Goal: Task Accomplishment & Management: Manage account settings

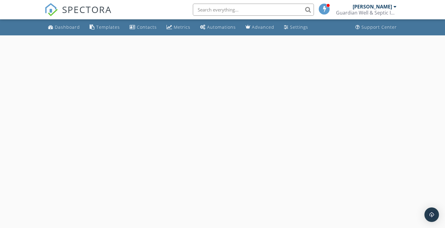
select select "8"
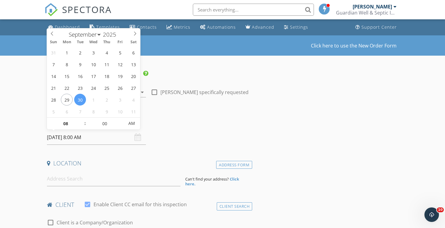
click at [94, 137] on input "09/30/2025 8:00 AM" at bounding box center [96, 137] width 99 height 15
type input "09"
type input "09/30/2025 9:00 AM"
click at [83, 121] on span at bounding box center [82, 121] width 4 height 6
type input "10"
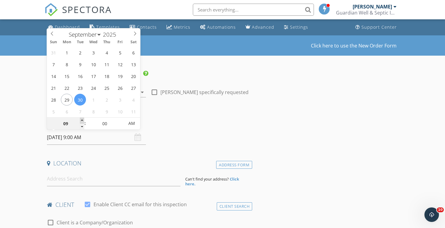
type input "09/30/2025 10:00 AM"
click at [83, 121] on span at bounding box center [82, 121] width 4 height 6
type input "11"
type input "09/30/2025 11:00 AM"
click at [83, 121] on span at bounding box center [82, 121] width 4 height 6
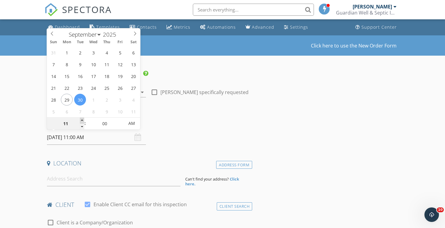
type input "12"
type input "09/30/2025 12:00 PM"
click at [83, 121] on span at bounding box center [82, 121] width 4 height 6
type input "01"
type input "09/30/2025 1:00 PM"
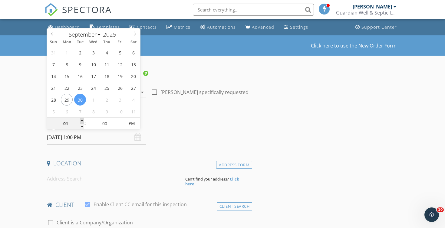
click at [83, 121] on span at bounding box center [82, 121] width 4 height 6
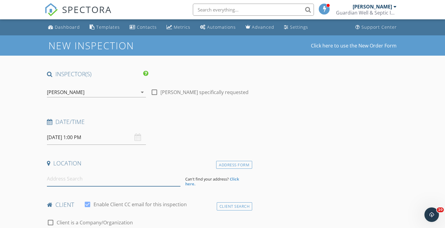
click at [77, 179] on input at bounding box center [113, 179] width 133 height 15
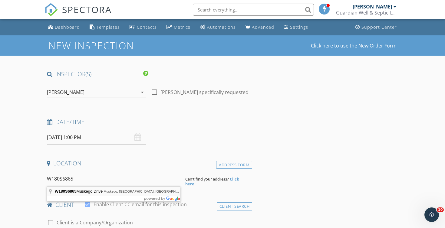
type input "W180S6865 Muskego Drive, Muskego, WI, USA"
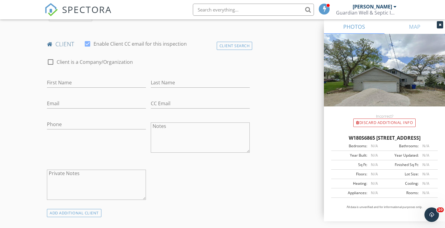
scroll to position [296, 0]
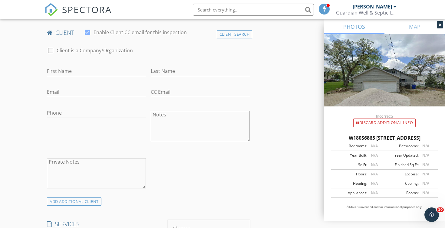
click at [104, 60] on div at bounding box center [90, 60] width 86 height 4
click at [102, 71] on input "First Name" at bounding box center [96, 71] width 99 height 10
type input "Ben"
type input "Jaeger"
type input "benjaeger@icloud.com"
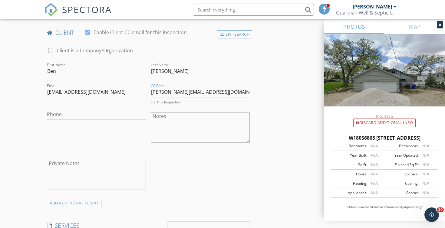
type input "terryl@remax.net"
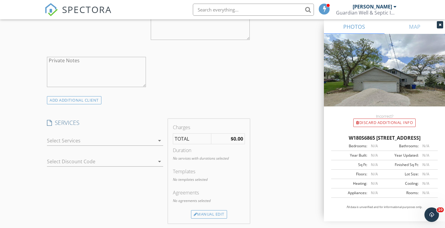
scroll to position [399, 0]
click at [140, 142] on div at bounding box center [101, 139] width 108 height 10
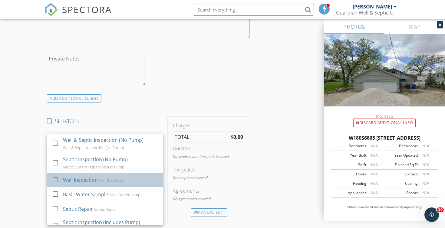
click at [115, 178] on div "Well Inspection" at bounding box center [112, 180] width 27 height 5
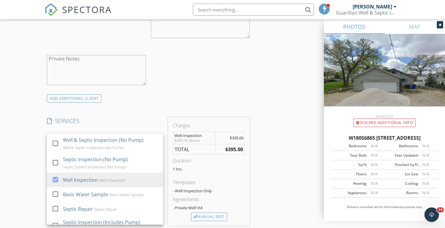
click at [297, 152] on div "INSPECTOR(S) check_box Chad Imme PRIMARY Chad Imme arrow_drop_down check_box_ou…" at bounding box center [222, 179] width 356 height 1017
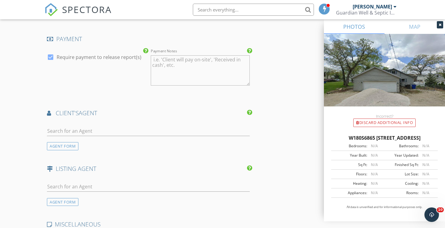
scroll to position [698, 0]
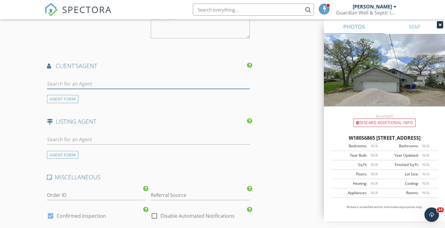
click at [98, 80] on input "text" at bounding box center [148, 84] width 203 height 10
type input "T"
click at [75, 97] on div "AGENT FORM" at bounding box center [62, 99] width 31 height 8
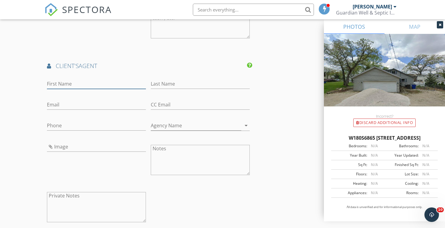
click at [79, 86] on input "First Name" at bounding box center [96, 84] width 99 height 10
type input "t"
type input "Terry"
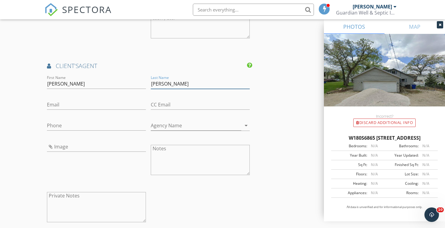
type input "Lesperance"
type input "terryl@remax.net"
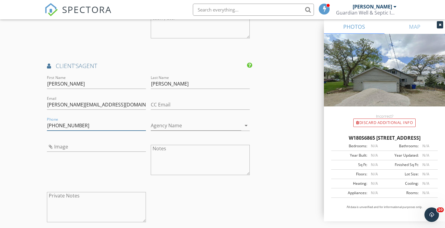
type input "262-470-2400"
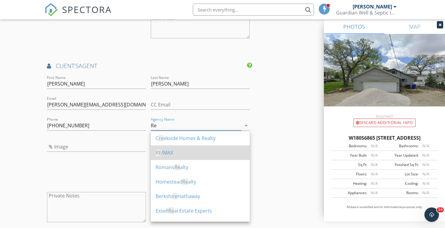
click at [173, 153] on div "RE /MAX" at bounding box center [200, 152] width 89 height 7
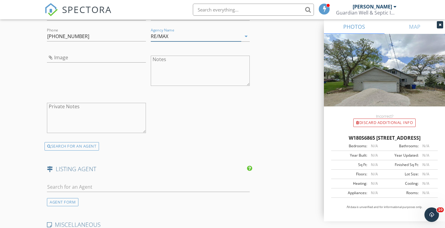
scroll to position [848, 0]
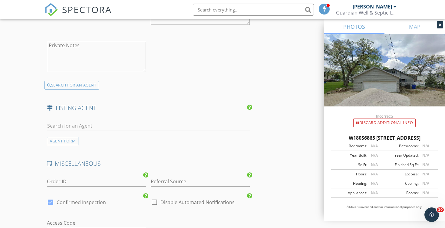
type input "RE/MAX"
click at [182, 180] on input "Referral Source" at bounding box center [200, 182] width 99 height 10
click at [193, 193] on div "Repeat Agent" at bounding box center [200, 194] width 98 height 12
type input "Repeat Agent"
click at [190, 202] on label "Disable Automated Notifications" at bounding box center [197, 202] width 74 height 6
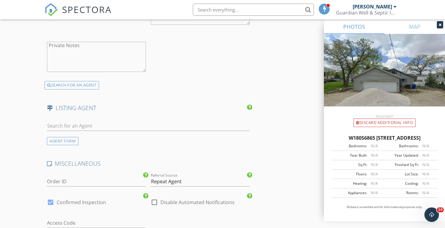
checkbox input "true"
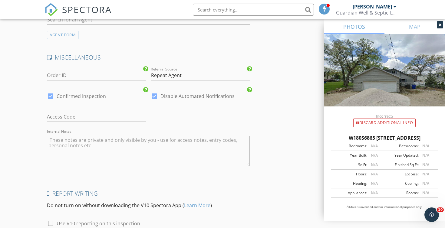
scroll to position [978, 0]
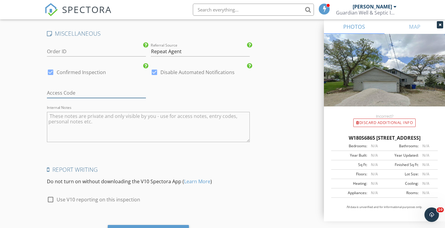
click at [57, 91] on input "text" at bounding box center [96, 93] width 99 height 10
type input "L"
type input "Blue LB on railing: AMER -trap door on side"
click at [62, 124] on textarea "Internal Notes" at bounding box center [148, 127] width 203 height 30
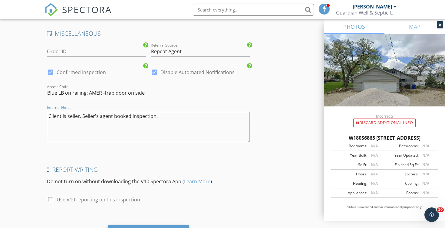
scroll to position [1010, 0]
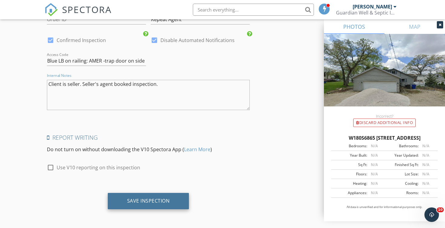
type textarea "Client is seller. Seller's agent booked inspection."
click at [160, 205] on div "Save Inspection" at bounding box center [148, 201] width 81 height 16
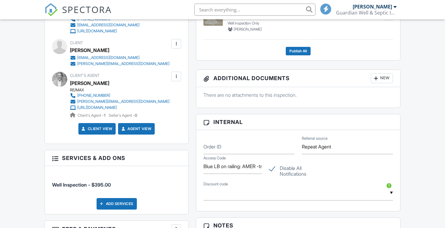
scroll to position [260, 0]
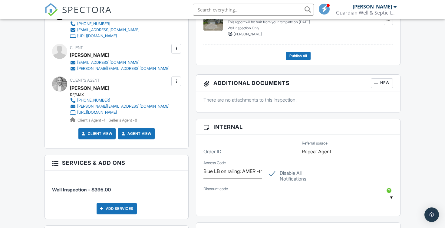
click at [273, 175] on label "Disable All Notifications" at bounding box center [298, 174] width 58 height 8
checkbox input "false"
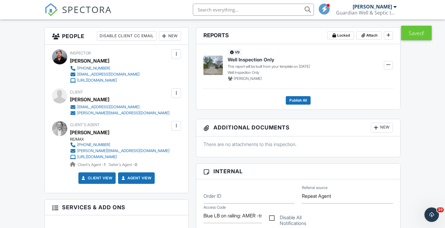
scroll to position [79, 0]
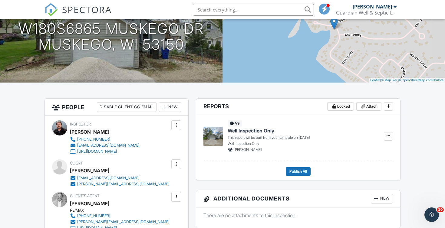
click at [178, 165] on div at bounding box center [176, 164] width 6 height 6
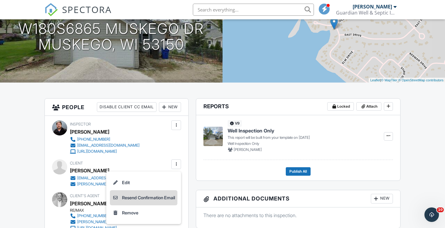
click at [159, 196] on li "Resend Confirmation Email" at bounding box center [143, 197] width 67 height 15
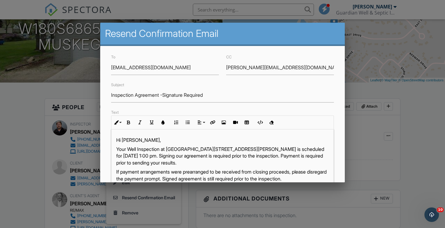
click at [168, 156] on p "Your Well Inspection at W180S6865 Muskego Dr, Muskego, WI 53150 is scheduled fo…" at bounding box center [222, 156] width 213 height 20
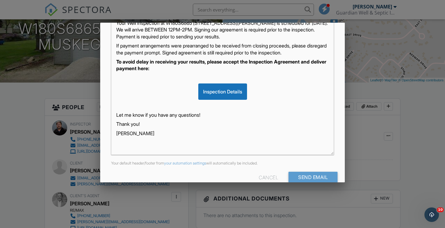
scroll to position [138, 0]
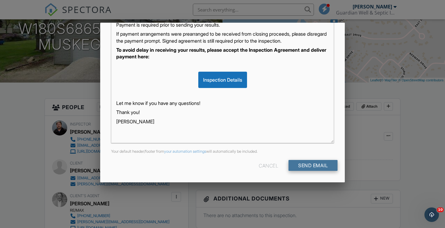
click at [309, 162] on input "Send Email" at bounding box center [312, 165] width 49 height 11
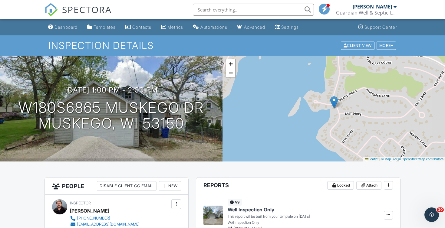
click at [71, 8] on span "SPECTORA" at bounding box center [87, 9] width 50 height 13
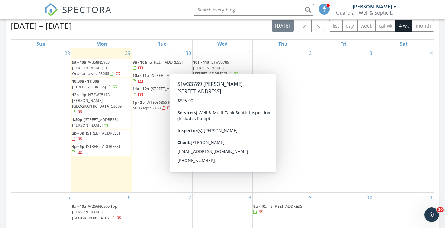
scroll to position [251, 0]
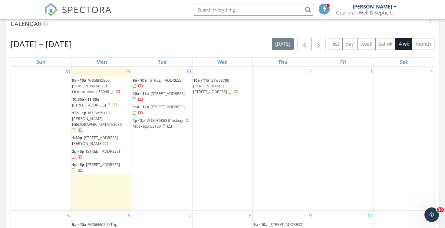
click at [226, 48] on div "Sep 28 – Oct 25, 2025 today list day week cal wk 4 wk month" at bounding box center [223, 44] width 424 height 12
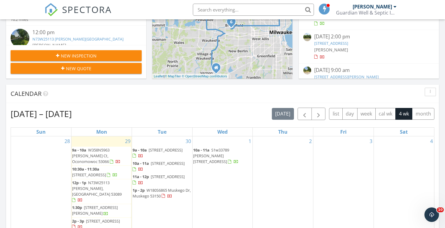
scroll to position [178, 0]
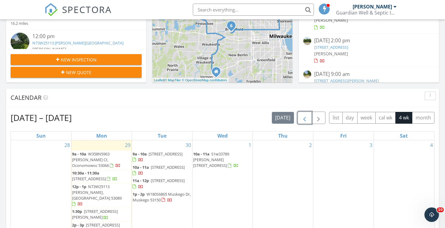
click at [305, 120] on span "button" at bounding box center [304, 117] width 7 height 7
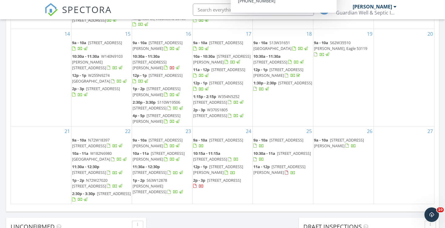
scroll to position [167, 0]
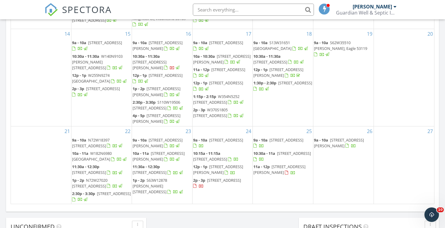
click at [274, 164] on span "11a - 12p 25230 W Loomis Rd, Wind Lake 53185" at bounding box center [282, 170] width 59 height 12
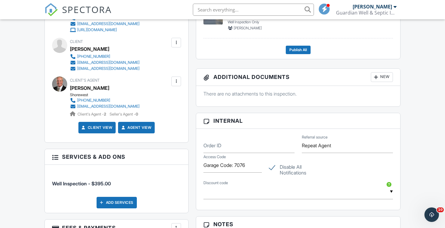
click at [175, 44] on div at bounding box center [176, 43] width 6 height 6
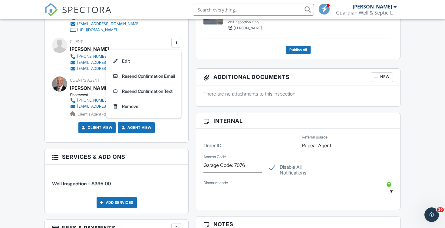
click at [423, 85] on div "Dashboard Templates Contacts Metrics Automations Advanced Settings Support Cent…" at bounding box center [222, 224] width 445 height 942
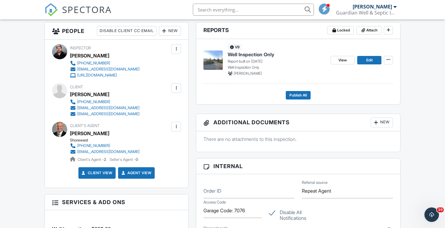
scroll to position [220, 0]
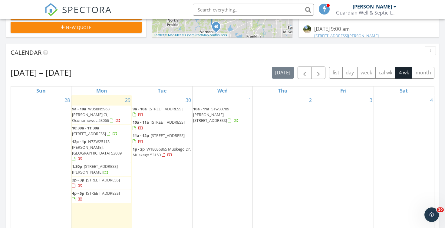
scroll to position [215, 0]
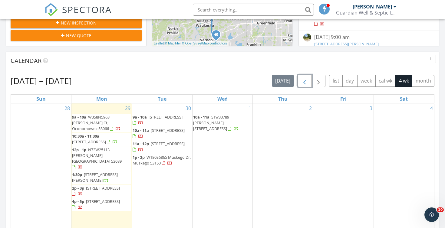
click at [304, 81] on span "button" at bounding box center [304, 80] width 7 height 7
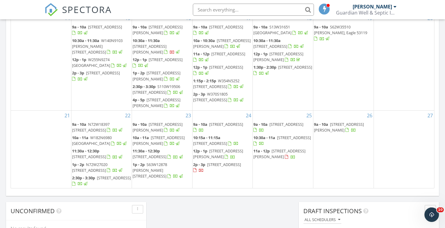
scroll to position [369, 0]
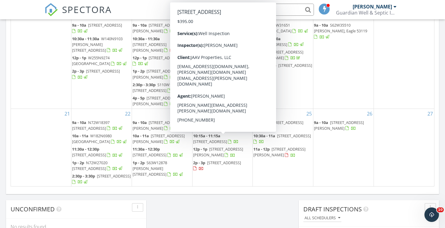
click at [207, 160] on span "27333 Pioneer Rd, Wind Lake 53185" at bounding box center [224, 162] width 34 height 5
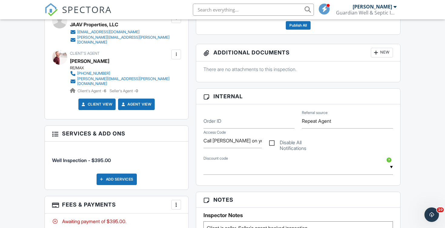
scroll to position [221, 0]
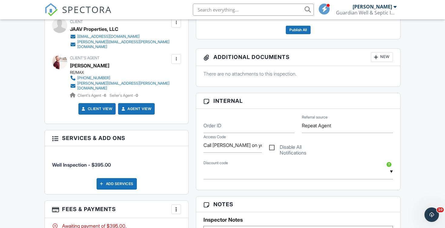
click at [178, 26] on div at bounding box center [176, 23] width 10 height 10
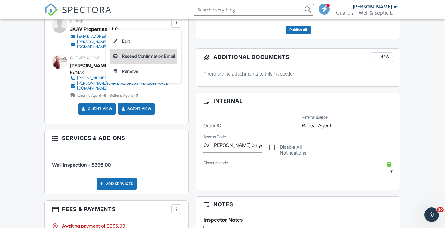
click at [168, 55] on li "Resend Confirmation Email" at bounding box center [143, 56] width 67 height 15
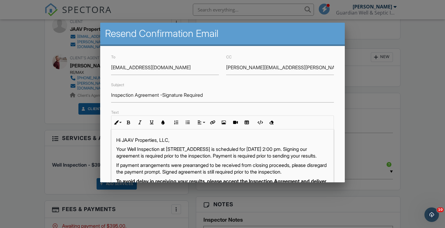
click at [265, 150] on p "Your Well Inspection at [STREET_ADDRESS] is scheduled for [DATE] 2:00 pm. Signi…" at bounding box center [222, 153] width 213 height 14
drag, startPoint x: 168, startPoint y: 158, endPoint x: 145, endPoint y: 156, distance: 23.0
click at [145, 156] on p "Your Well Inspection at 27333 Pioneer Rd, Wind Lake, WI 53185 was scheduled for…" at bounding box center [222, 153] width 213 height 14
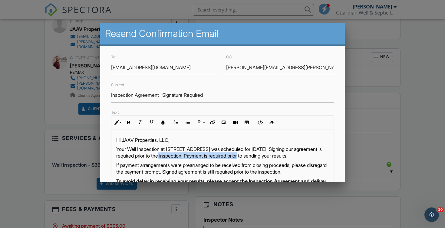
drag, startPoint x: 277, startPoint y: 157, endPoint x: 198, endPoint y: 158, distance: 78.7
click at [198, 158] on p "Your Well Inspection at 27333 Pioneer Rd, Wind Lake, WI 53185 was scheduled for…" at bounding box center [222, 153] width 213 height 14
click at [254, 158] on p "Your Well Inspection at 27333 Pioneer Rd, Wind Lake, WI 53185 was scheduled for…" at bounding box center [222, 153] width 213 height 14
drag, startPoint x: 280, startPoint y: 156, endPoint x: 263, endPoint y: 156, distance: 16.9
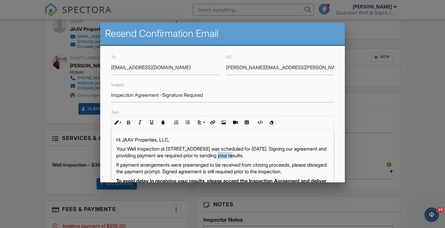
click at [263, 156] on p "Your Well Inspection at 27333 Pioneer Rd, Wind Lake, WI 53185 was scheduled for…" at bounding box center [222, 153] width 213 height 14
click at [280, 157] on p "Your Well Inspection at 27333 Pioneer Rd, Wind Lake, WI 53185 was scheduled for…" at bounding box center [222, 153] width 213 height 14
drag, startPoint x: 279, startPoint y: 157, endPoint x: 261, endPoint y: 157, distance: 18.2
click at [261, 157] on p "Your Well Inspection at 27333 Pioneer Rd, Wind Lake, WI 53185 was scheduled for…" at bounding box center [222, 153] width 213 height 14
click at [127, 123] on icon "button" at bounding box center [128, 122] width 4 height 4
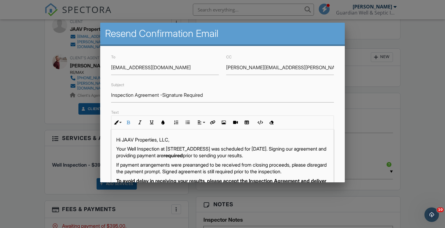
click at [225, 168] on p "If payment arrangements were prearranged to be received from closing proceeds, …" at bounding box center [222, 169] width 213 height 14
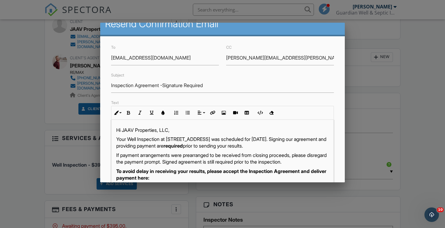
scroll to position [0, 0]
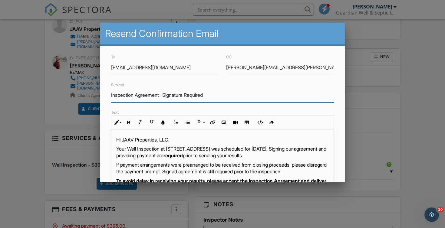
drag, startPoint x: 210, startPoint y: 93, endPoint x: 107, endPoint y: 92, distance: 103.2
click at [107, 92] on div "Subject Inspection Agreement -Signature Required" at bounding box center [222, 91] width 230 height 21
type input "Please sign our agreement & provide payment to avoid delay in receiving your re…"
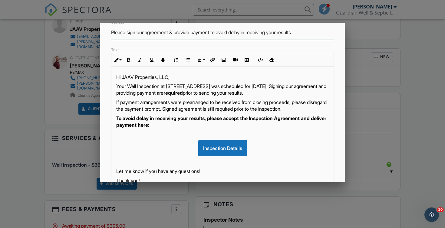
scroll to position [138, 0]
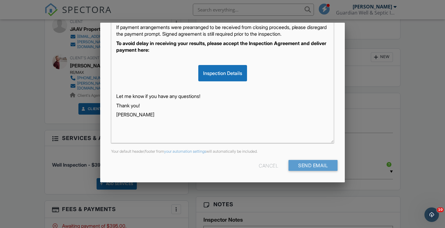
click at [298, 172] on div "Cancel Send Email" at bounding box center [222, 167] width 230 height 15
click at [300, 169] on input "Send Email" at bounding box center [312, 165] width 49 height 11
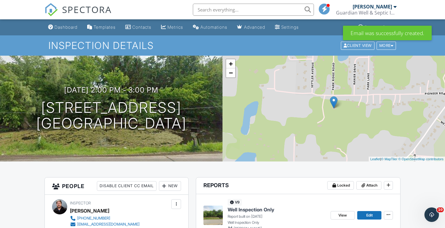
click at [96, 0] on div "SPECTORA" at bounding box center [77, 9] width 67 height 19
click at [96, 12] on span "SPECTORA" at bounding box center [87, 9] width 50 height 13
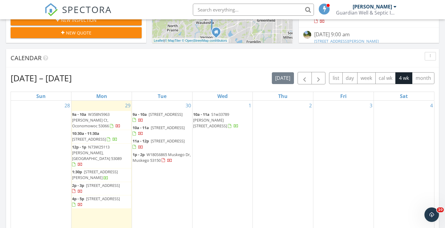
scroll to position [218, 0]
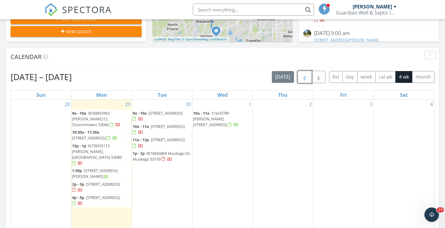
click at [305, 77] on span "button" at bounding box center [304, 77] width 7 height 7
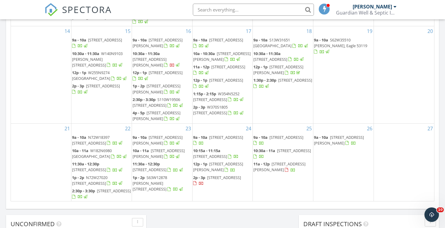
scroll to position [356, 0]
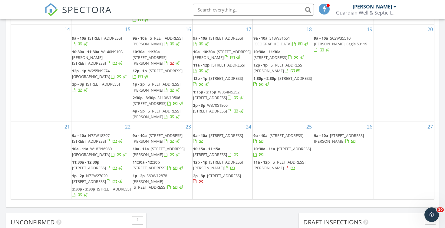
click at [272, 159] on span "25230 W Loomis Rd, Wind Lake 53185" at bounding box center [279, 164] width 52 height 11
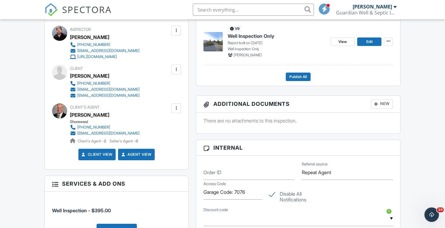
click at [174, 67] on div at bounding box center [176, 70] width 6 height 6
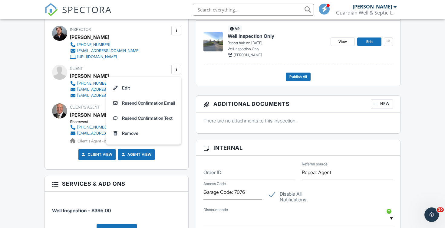
click at [163, 100] on li "Resend Confirmation Email" at bounding box center [143, 103] width 67 height 15
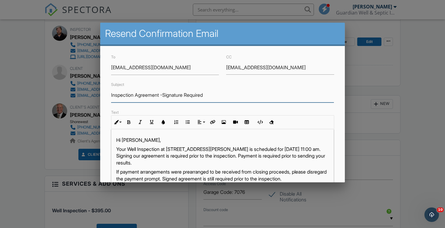
drag, startPoint x: 214, startPoint y: 97, endPoint x: 87, endPoint y: 86, distance: 127.2
type input "Please sign our agreement to avoid delay in receiving your results"
click at [169, 155] on p "Your Well Inspection at 25230 W Loomis Rd, Wind Lake, WI 53185 is scheduled for…" at bounding box center [222, 156] width 213 height 20
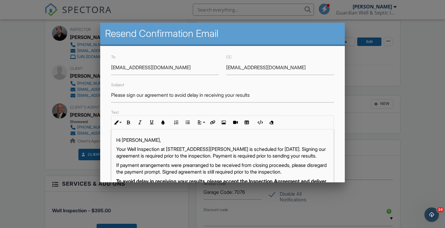
click at [270, 148] on p "Your Well Inspection at 25230 W Loomis Rd, Wind Lake, WI 53185 is scheduled for…" at bounding box center [222, 153] width 213 height 14
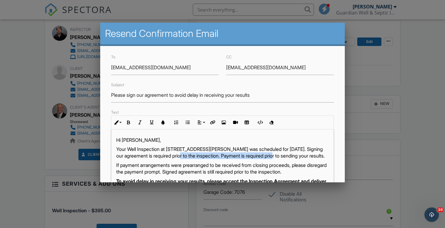
drag, startPoint x: 302, startPoint y: 156, endPoint x: 204, endPoint y: 154, distance: 98.4
click at [204, 155] on p "Your Well Inspection at 25230 W Loomis Rd, Wind Lake, WI 53185 was scheduled fo…" at bounding box center [222, 153] width 213 height 14
drag, startPoint x: 222, startPoint y: 156, endPoint x: 205, endPoint y: 159, distance: 17.8
click at [205, 159] on p "Your Well Inspection at 25230 W Loomis Rd, Wind Lake, WI 53185 was scheduled fo…" at bounding box center [222, 153] width 213 height 14
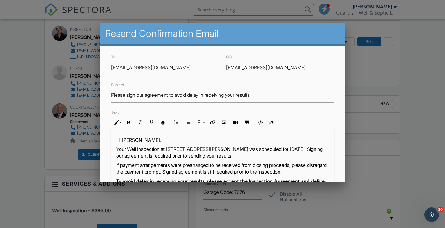
click at [222, 156] on p "Your Well Inspection at 25230 W Loomis Rd, Wind Lake, WI 53185 was scheduled fo…" at bounding box center [222, 153] width 213 height 14
drag, startPoint x: 222, startPoint y: 156, endPoint x: 204, endPoint y: 156, distance: 17.9
click at [204, 156] on p "Your Well Inspection at 25230 W Loomis Rd, Wind Lake, WI 53185 was scheduled fo…" at bounding box center [222, 153] width 213 height 14
click at [131, 121] on button "Bold" at bounding box center [128, 122] width 11 height 11
click at [284, 172] on p "If payment arrangements were prearranged to be received from closing proceeds, …" at bounding box center [222, 169] width 213 height 14
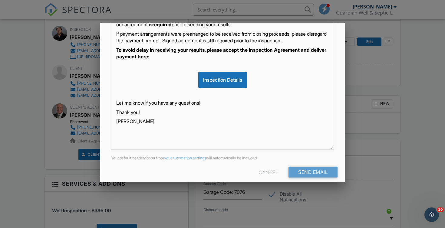
scroll to position [138, 0]
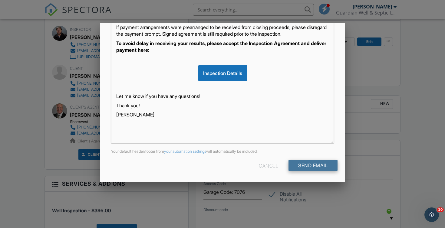
click at [315, 163] on input "Send Email" at bounding box center [312, 165] width 49 height 11
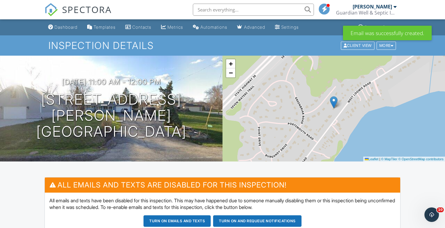
click at [92, 12] on span "SPECTORA" at bounding box center [87, 9] width 50 height 13
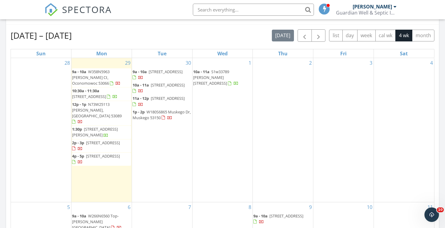
scroll to position [263, 0]
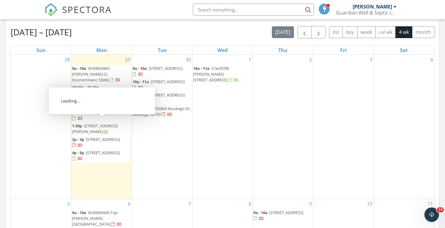
click at [88, 137] on span "[STREET_ADDRESS]" at bounding box center [103, 139] width 34 height 5
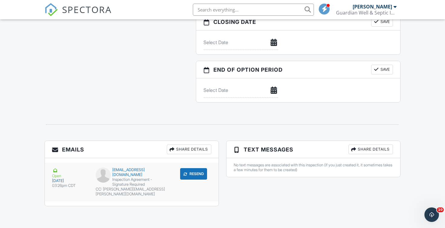
click at [188, 180] on button "Resend" at bounding box center [193, 173] width 27 height 11
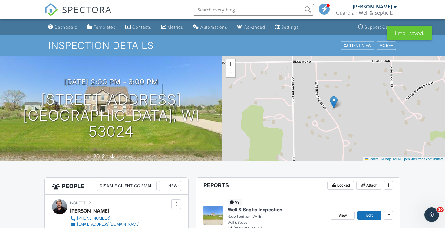
scroll to position [1, 0]
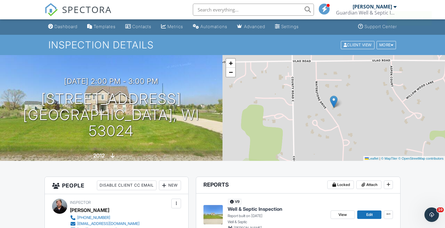
click at [88, 6] on span "SPECTORA" at bounding box center [87, 9] width 50 height 13
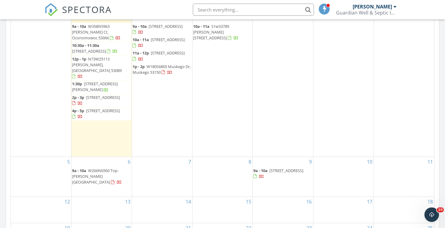
scroll to position [304, 0]
click at [233, 8] on input "text" at bounding box center [253, 10] width 121 height 12
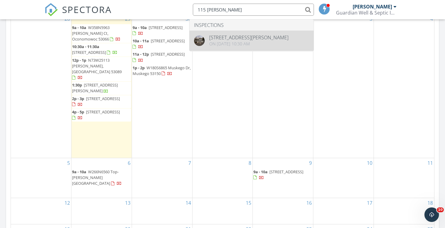
type input "115 [PERSON_NAME]"
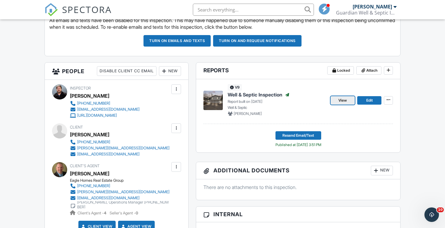
click at [343, 101] on span "View" at bounding box center [342, 100] width 8 height 6
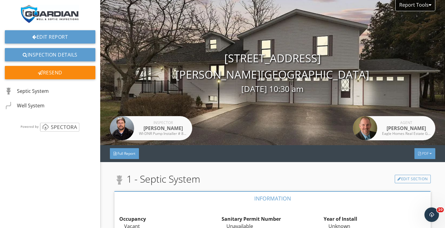
click at [422, 154] on span "PDF" at bounding box center [425, 153] width 7 height 5
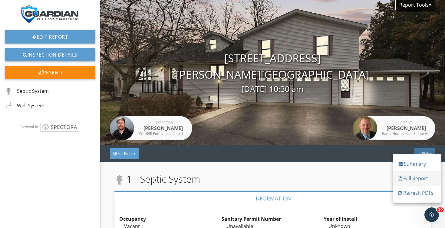
click at [412, 176] on div "Full Report" at bounding box center [417, 178] width 39 height 7
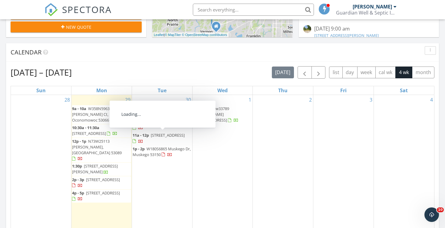
scroll to position [224, 0]
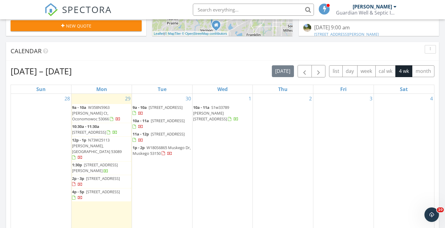
click at [238, 51] on div "Calendar" at bounding box center [218, 51] width 415 height 9
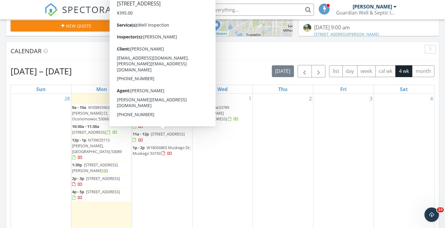
click at [151, 137] on span "2310 Thoreau Ct, Yorkville 53126" at bounding box center [168, 133] width 34 height 5
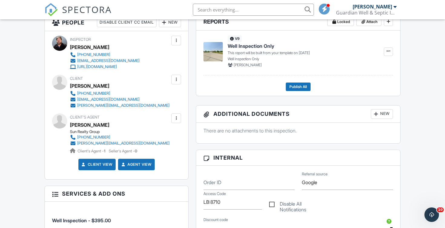
click at [270, 206] on label "Disable All Notifications" at bounding box center [298, 205] width 58 height 8
click at [270, 204] on input "Disable All Notifications" at bounding box center [271, 202] width 4 height 4
checkbox input "true"
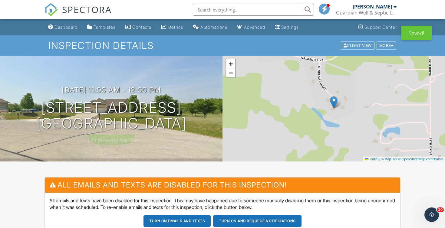
click at [160, 96] on div "09/30/2025 11:00 am - 12:00 pm 2310 Thoreau Ct Yorkville, WI 53126" at bounding box center [111, 109] width 222 height 46
click at [161, 90] on h3 "09/30/2025 11:00 am - 12:00 pm" at bounding box center [111, 90] width 99 height 8
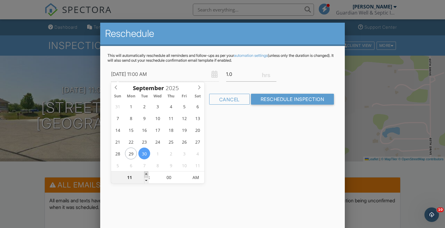
type input "09/30/2025 12:00 PM"
type input "12"
click at [145, 176] on span at bounding box center [146, 175] width 4 height 6
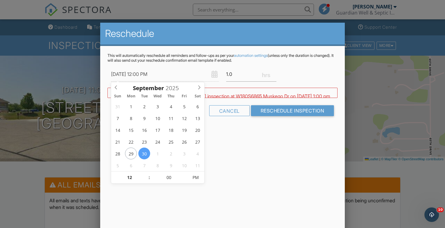
click at [307, 98] on div "WARNING: Conflicts with Chad Imme's inspection at W180S6865 Muskego Dr on 09/30…" at bounding box center [222, 93] width 230 height 10
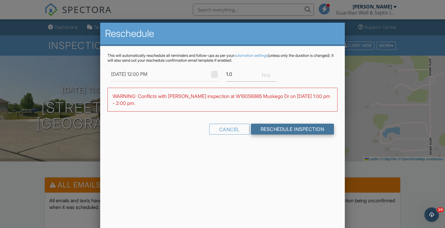
click at [291, 127] on input "Reschedule Inspection" at bounding box center [292, 129] width 83 height 11
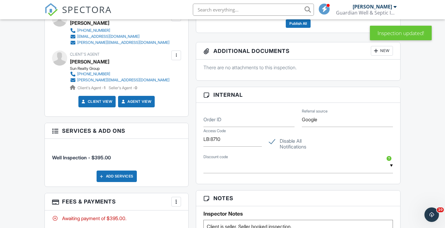
click at [288, 143] on label "Disable All Notifications" at bounding box center [298, 142] width 58 height 8
checkbox input "false"
click at [97, 10] on span "SPECTORA" at bounding box center [87, 9] width 50 height 13
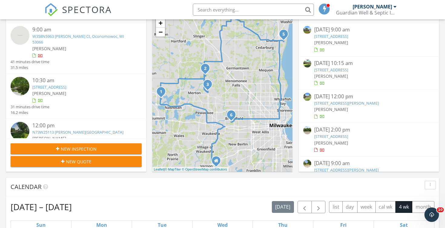
scroll to position [88, 0]
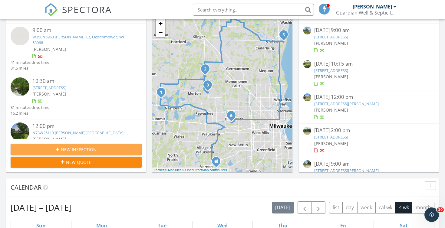
click at [95, 148] on span "New Inspection" at bounding box center [79, 149] width 36 height 6
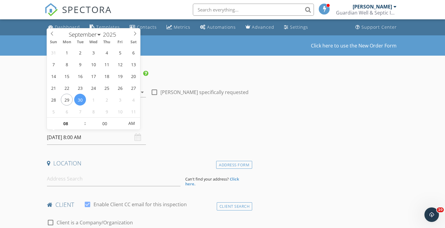
click at [105, 137] on input "[DATE] 8:00 AM" at bounding box center [96, 137] width 99 height 15
type input "09"
type input "[DATE] 9:00 AM"
click at [82, 121] on span at bounding box center [82, 121] width 4 height 6
type input "10"
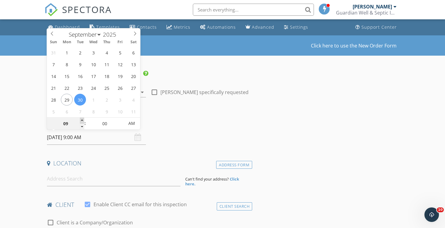
type input "[DATE] 10:00 AM"
click at [82, 121] on span at bounding box center [82, 121] width 4 height 6
type input "11"
type input "[DATE] 11:00 AM"
click at [82, 121] on span at bounding box center [82, 121] width 4 height 6
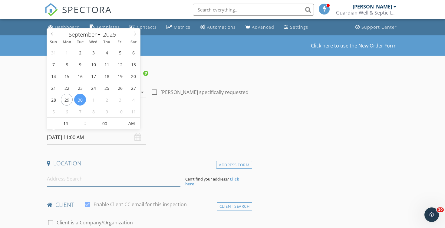
click at [72, 179] on input at bounding box center [113, 179] width 133 height 15
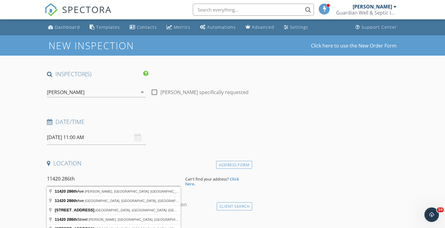
type input "[STREET_ADDRESS][PERSON_NAME]"
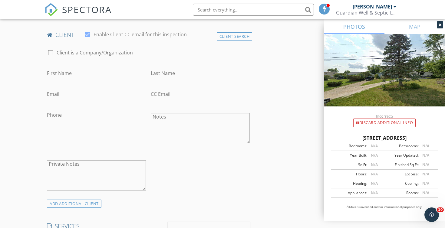
scroll to position [296, 0]
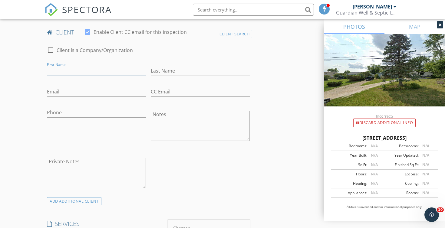
click at [67, 73] on input "First Name" at bounding box center [96, 71] width 99 height 10
type input "[PERSON_NAME]"
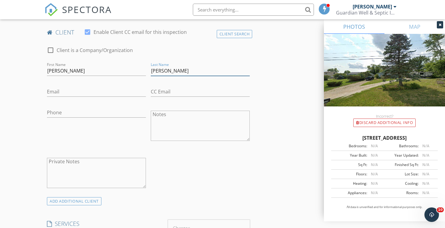
type input "[PERSON_NAME]"
type input "[EMAIL_ADDRESS][DOMAIN_NAME]"
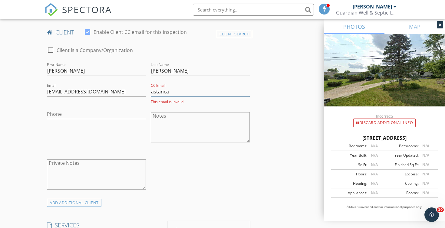
type input "[EMAIL_ADDRESS][DOMAIN_NAME]"
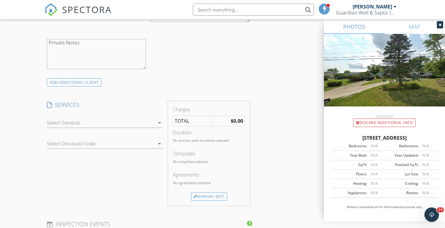
click at [110, 119] on div at bounding box center [101, 123] width 108 height 10
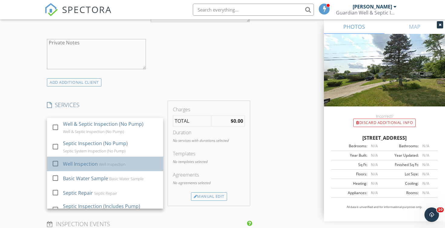
click at [85, 166] on div "Well Inspection" at bounding box center [80, 163] width 35 height 7
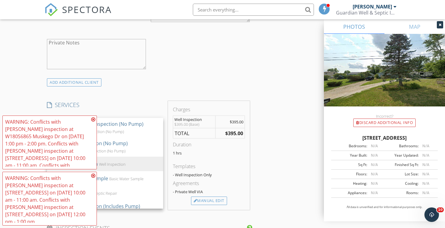
click at [278, 147] on div "INSPECTOR(S) check_box Chad Imme PRIMARY Chad Imme arrow_drop_down check_box_ou…" at bounding box center [222, 163] width 356 height 1017
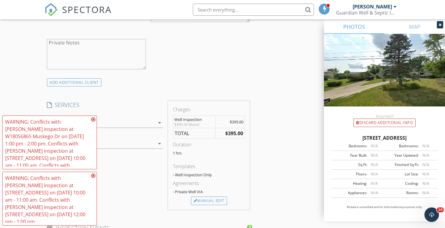
click at [93, 122] on icon at bounding box center [93, 119] width 4 height 5
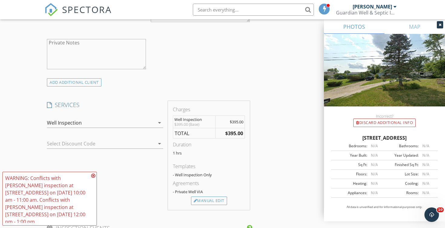
click at [92, 178] on icon at bounding box center [93, 175] width 4 height 5
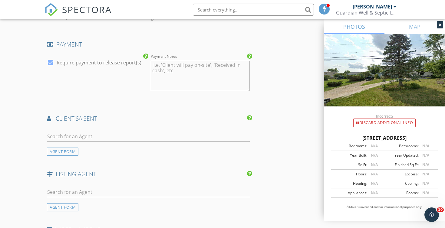
scroll to position [693, 0]
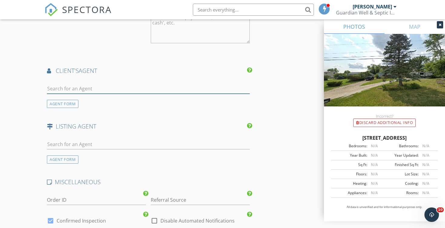
click at [89, 85] on input "text" at bounding box center [148, 89] width 203 height 10
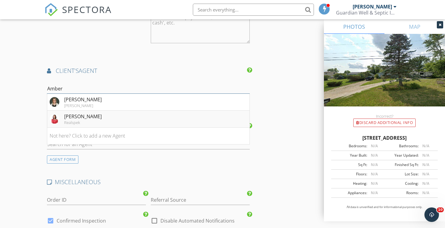
type input "Amber"
click at [99, 120] on div "Realspek" at bounding box center [83, 122] width 38 height 5
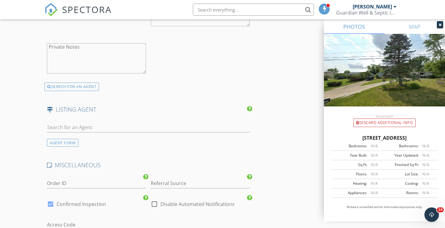
scroll to position [850, 0]
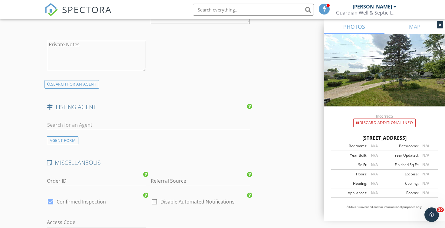
click at [168, 203] on label "Disable Automated Notifications" at bounding box center [197, 202] width 74 height 6
checkbox input "true"
click at [171, 183] on input "Referral Source" at bounding box center [200, 181] width 99 height 10
click at [176, 193] on div "Repeat Agent" at bounding box center [200, 193] width 98 height 12
type input "Repeat Agent"
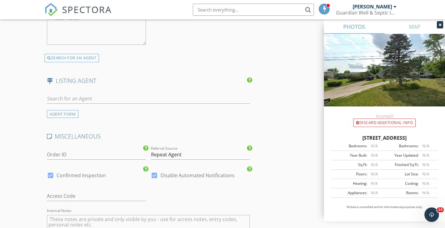
scroll to position [884, 0]
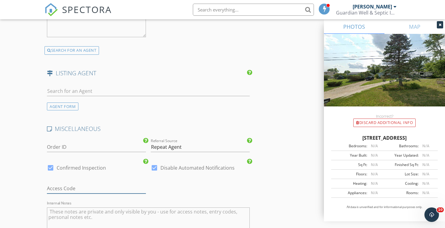
click at [89, 186] on input "text" at bounding box center [96, 189] width 99 height 10
type input "Sentrilock: 1799172"
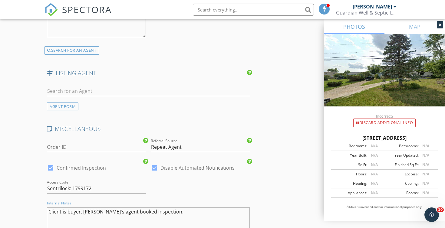
scroll to position [1011, 0]
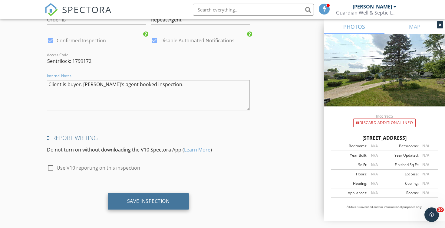
type textarea "Client is buyer. Buyer's agent booked inspection."
click at [134, 198] on div "Save Inspection" at bounding box center [148, 201] width 43 height 6
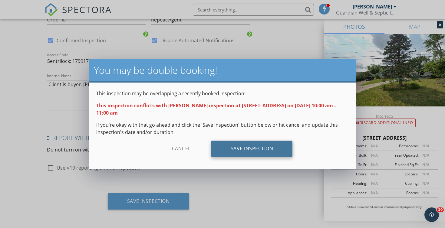
click at [250, 150] on div "Save Inspection" at bounding box center [251, 149] width 81 height 16
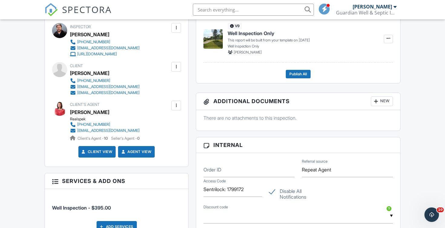
scroll to position [247, 0]
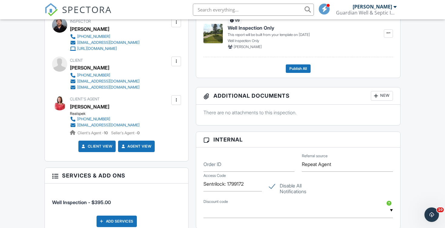
click at [281, 186] on label "Disable All Notifications" at bounding box center [298, 187] width 58 height 8
checkbox input "false"
click at [179, 63] on div at bounding box center [176, 61] width 6 height 6
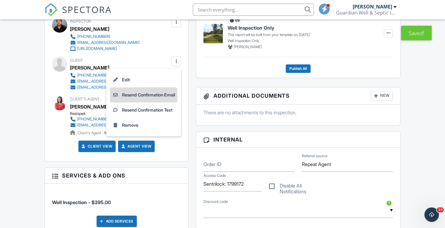
click at [163, 97] on li "Resend Confirmation Email" at bounding box center [143, 94] width 67 height 15
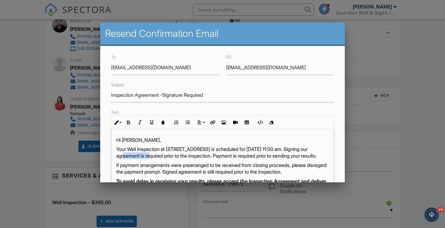
drag, startPoint x: 140, startPoint y: 157, endPoint x: 328, endPoint y: 148, distance: 187.5
click at [328, 148] on p "Your Well Inspection at 11420 286th Ave, Salem Lakes, WI 53179 is scheduled for…" at bounding box center [222, 153] width 213 height 14
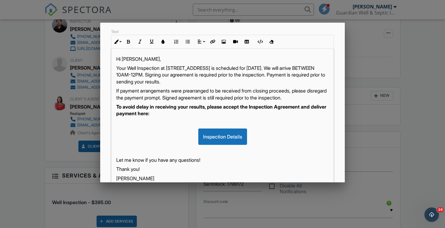
scroll to position [138, 0]
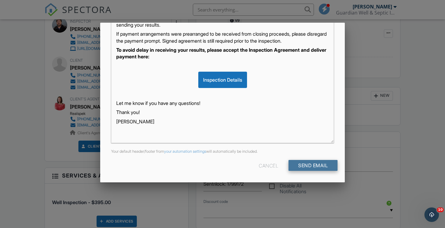
click at [305, 167] on input "Send Email" at bounding box center [312, 165] width 49 height 11
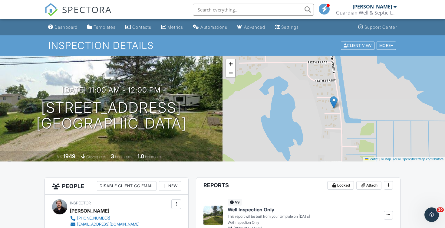
click at [70, 26] on div "Dashboard" at bounding box center [65, 27] width 23 height 5
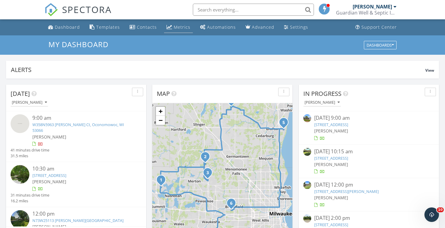
click at [176, 27] on div "Metrics" at bounding box center [182, 27] width 17 height 6
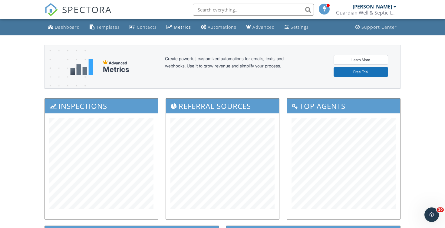
click at [76, 25] on div "Dashboard" at bounding box center [67, 27] width 25 height 6
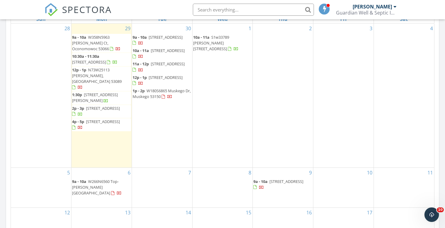
scroll to position [295, 0]
click at [92, 105] on span "[STREET_ADDRESS]" at bounding box center [103, 107] width 34 height 5
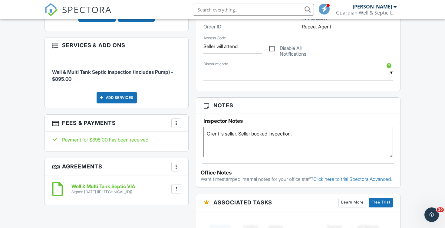
scroll to position [348, 0]
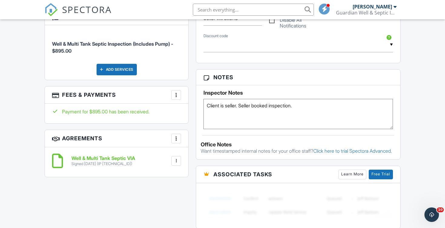
click at [178, 92] on div at bounding box center [176, 95] width 6 height 6
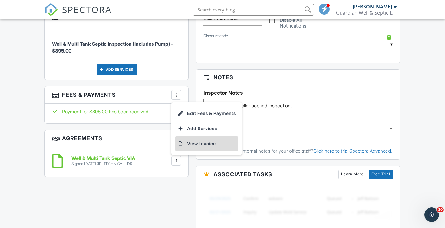
click at [197, 137] on li "View Invoice" at bounding box center [206, 143] width 63 height 15
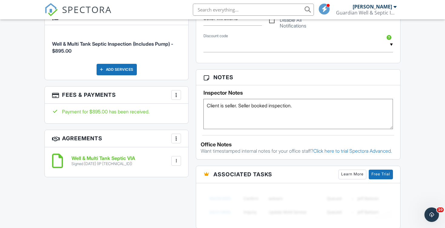
click at [76, 7] on span "SPECTORA" at bounding box center [87, 9] width 50 height 13
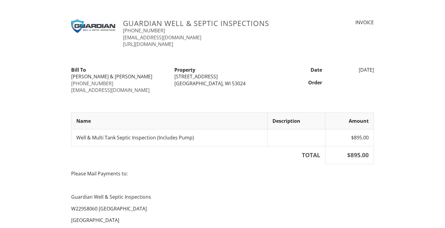
scroll to position [100, 0]
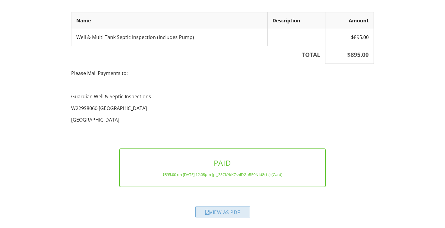
click at [214, 214] on div "View as PDF" at bounding box center [222, 212] width 55 height 11
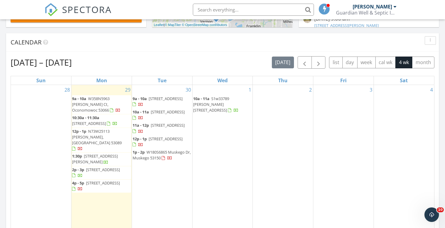
scroll to position [235, 0]
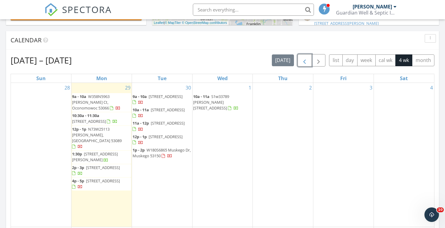
click at [303, 57] on span "button" at bounding box center [304, 60] width 7 height 7
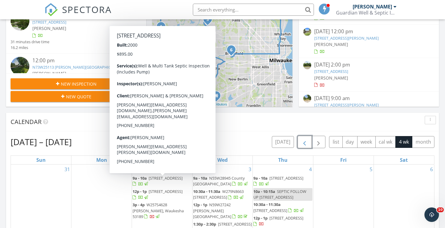
scroll to position [169, 0]
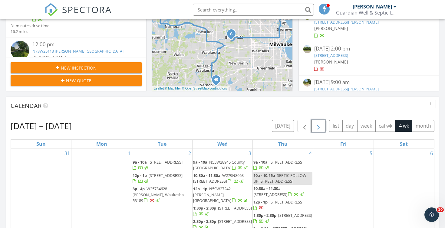
click at [319, 128] on span "button" at bounding box center [318, 126] width 7 height 7
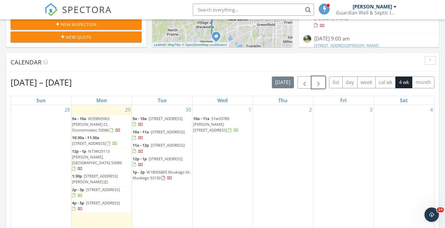
scroll to position [212, 0]
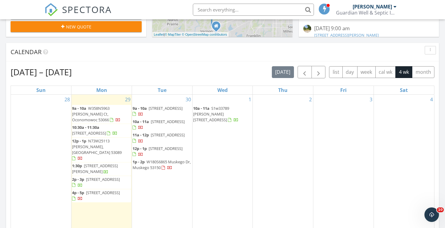
scroll to position [224, 0]
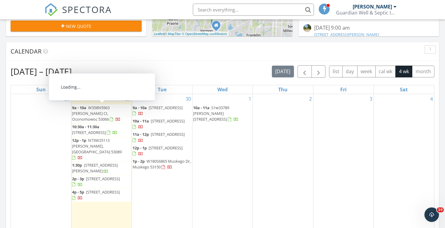
click at [94, 110] on span "W358N5963 [PERSON_NAME] Ct, Oconomowoc 53066" at bounding box center [91, 113] width 38 height 17
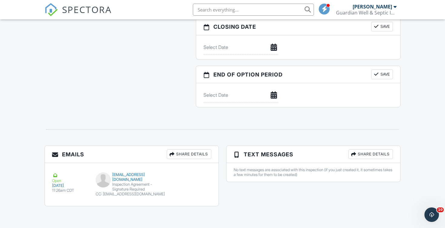
scroll to position [565, 0]
click at [188, 185] on button "Resend" at bounding box center [193, 178] width 27 height 11
